Goal: Information Seeking & Learning: Learn about a topic

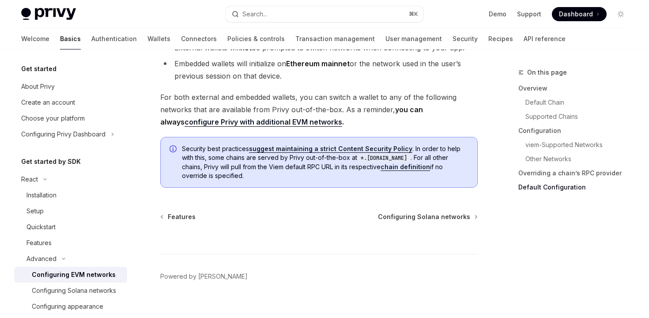
scroll to position [2344, 0]
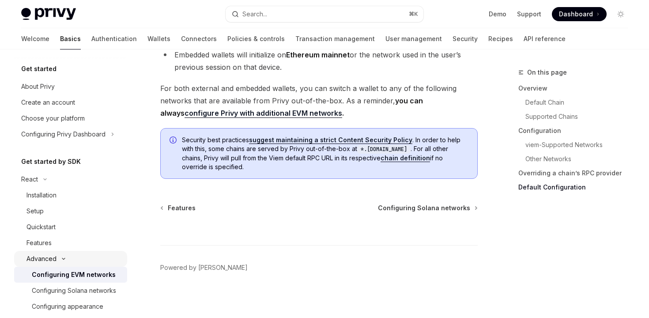
click at [69, 251] on div "Advanced" at bounding box center [70, 259] width 113 height 16
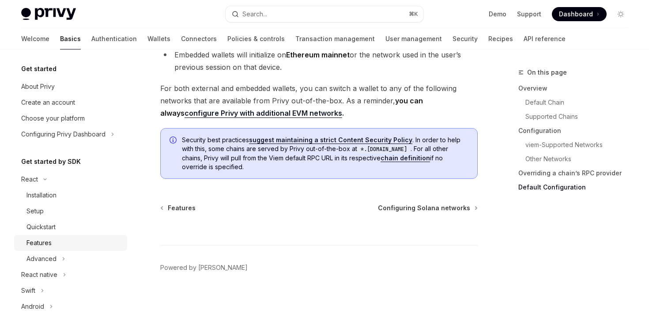
click at [67, 245] on div "Features" at bounding box center [73, 242] width 95 height 11
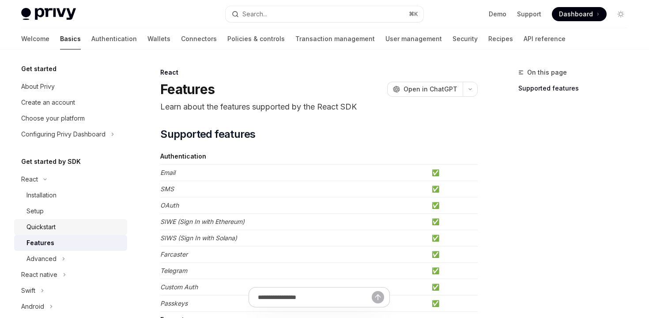
click at [69, 229] on div "Quickstart" at bounding box center [73, 226] width 95 height 11
click at [79, 214] on div "Setup" at bounding box center [73, 211] width 95 height 11
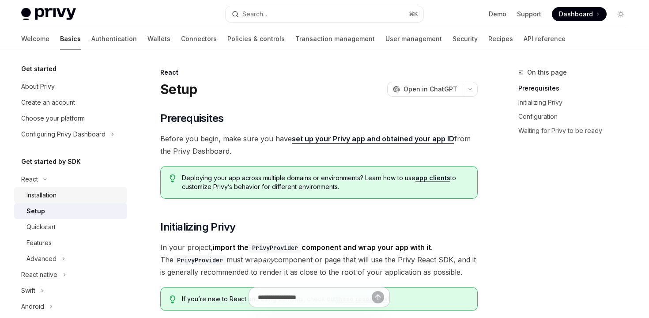
click at [89, 198] on div "Installation" at bounding box center [73, 195] width 95 height 11
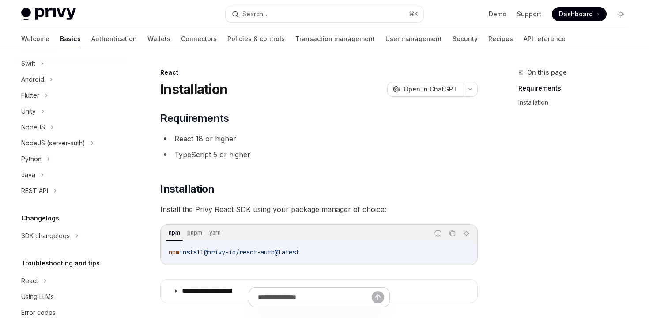
scroll to position [243, 0]
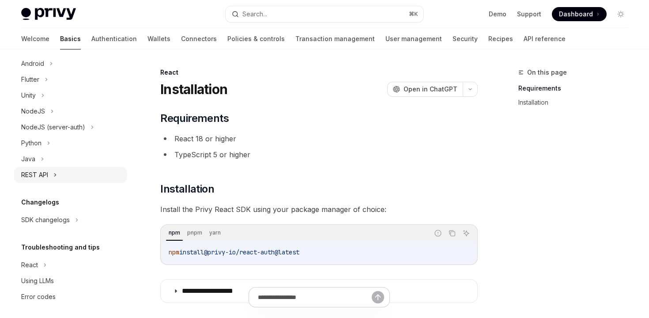
click at [66, 173] on div "REST API" at bounding box center [70, 175] width 113 height 16
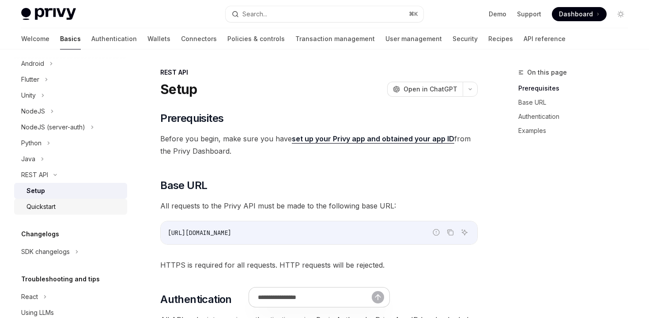
click at [55, 201] on link "Quickstart" at bounding box center [70, 207] width 113 height 16
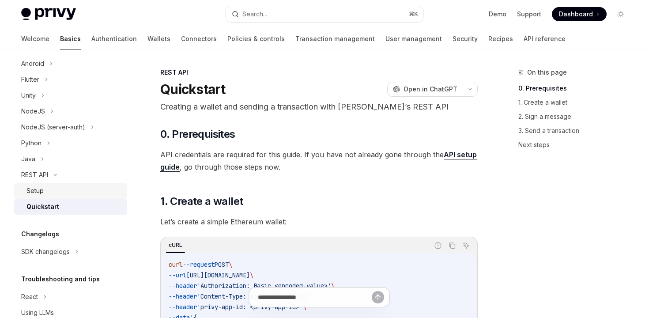
click at [58, 193] on div "Setup" at bounding box center [73, 190] width 95 height 11
click at [58, 204] on div "Quickstart" at bounding box center [73, 206] width 95 height 11
click at [60, 199] on link "Quickstart" at bounding box center [70, 207] width 113 height 16
click at [59, 192] on div "Setup" at bounding box center [73, 190] width 95 height 11
click at [59, 203] on div "Quickstart" at bounding box center [73, 206] width 95 height 11
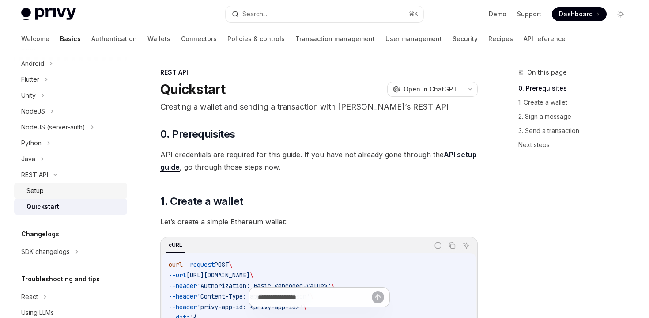
click at [46, 189] on div "Setup" at bounding box center [73, 190] width 95 height 11
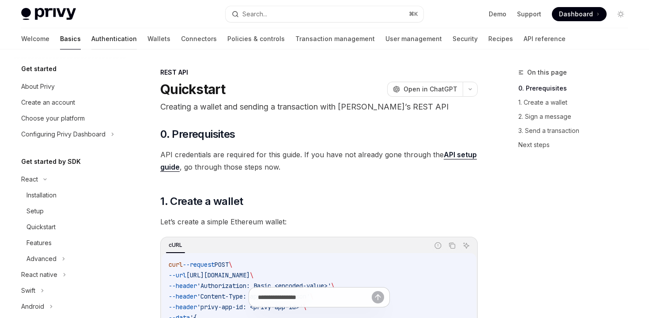
click at [91, 39] on link "Authentication" at bounding box center [113, 38] width 45 height 21
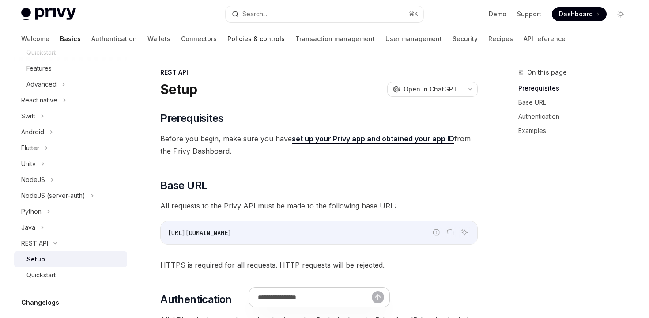
click at [227, 35] on link "Policies & controls" at bounding box center [255, 38] width 57 height 21
type textarea "*"
